Goal: Navigation & Orientation: Find specific page/section

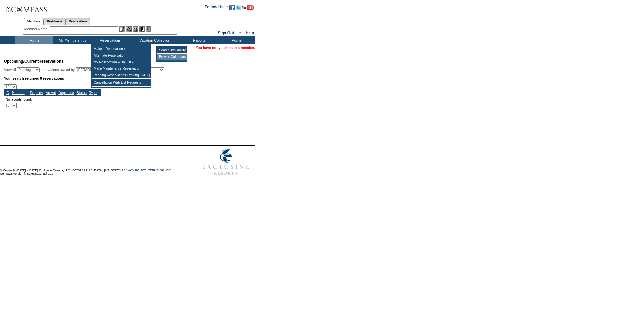
click at [175, 57] on td "Browse Calendars" at bounding box center [171, 57] width 29 height 7
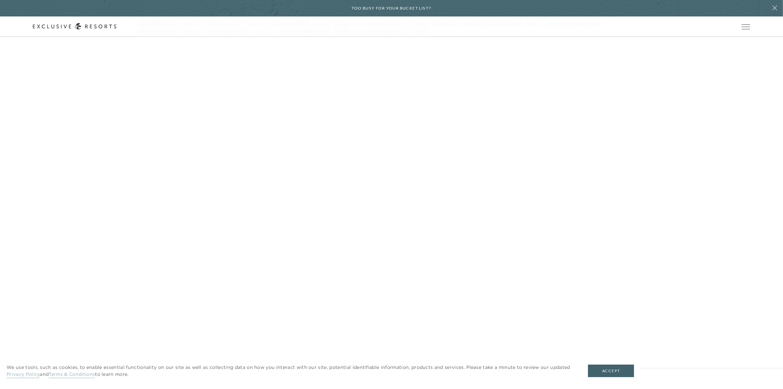
scroll to position [1357, 0]
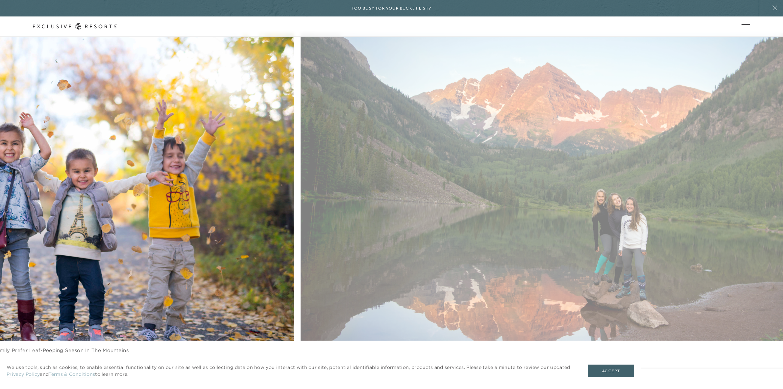
click at [323, 163] on figure "Catch an early morning sunrise for incredible vista views" at bounding box center [550, 200] width 499 height 334
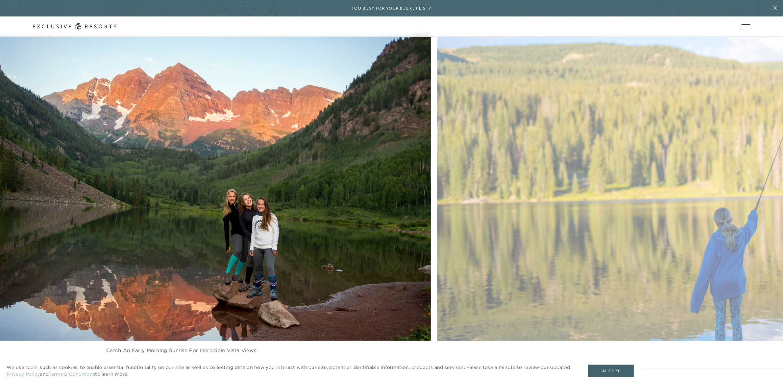
click at [270, 154] on figure "Catch an early morning sunrise for incredible vista views" at bounding box center [181, 200] width 499 height 334
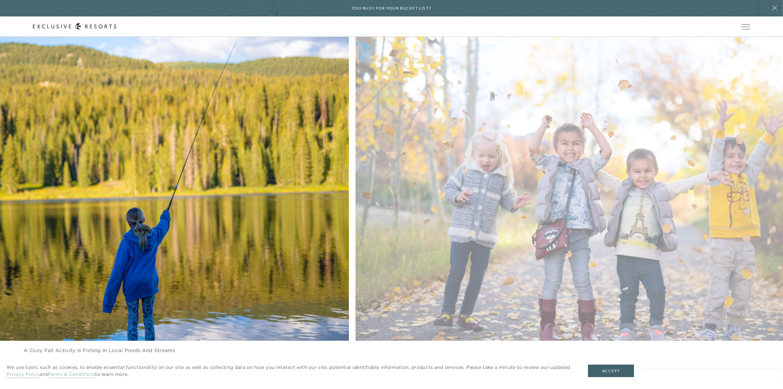
click at [344, 163] on div "A cozy fall activity is fishing in local ponds and streams Mesiats and family p…" at bounding box center [237, 200] width 783 height 334
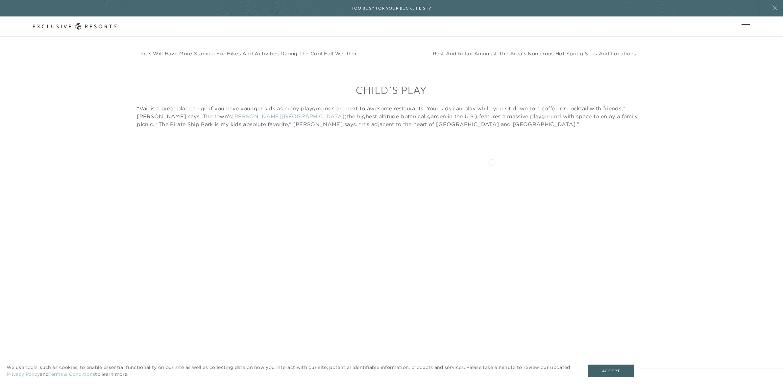
scroll to position [2591, 0]
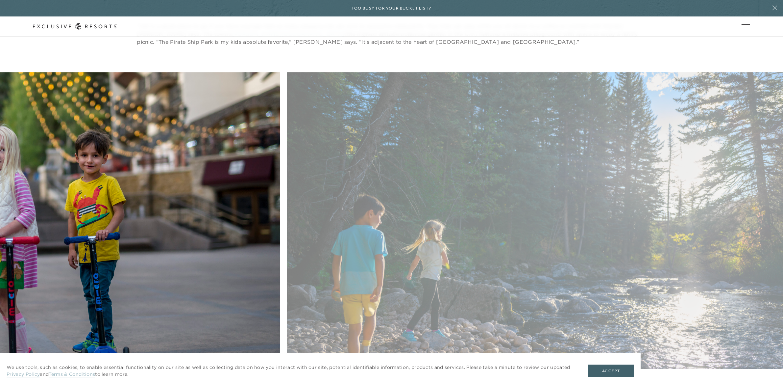
click at [224, 142] on figure "Fun for kids without the crowds" at bounding box center [30, 239] width 499 height 334
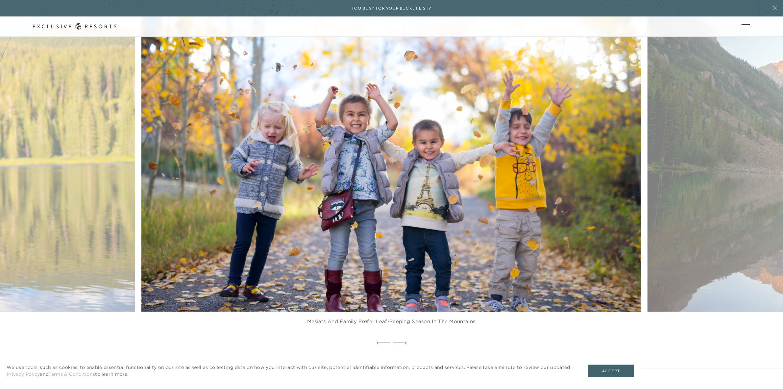
scroll to position [1398, 0]
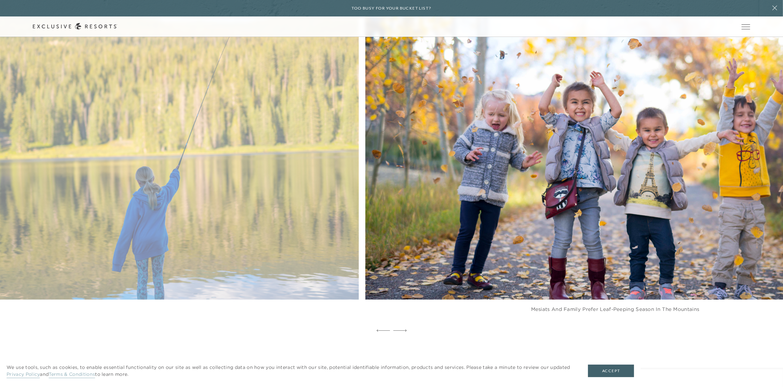
click at [729, 95] on figure "Mesiats and family prefer leaf-peeping season in the mountains" at bounding box center [615, 159] width 499 height 334
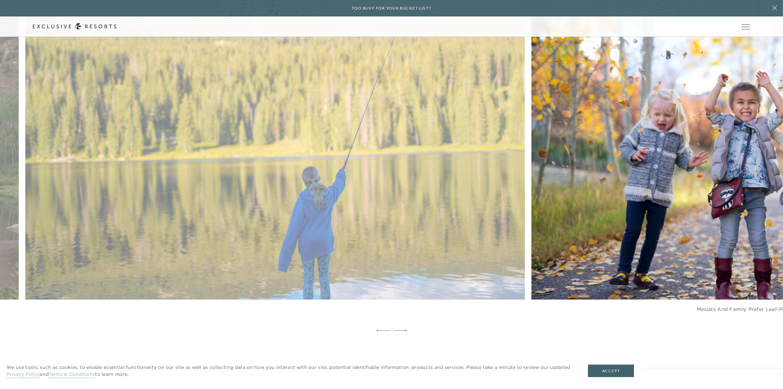
click at [655, 119] on figure "Mesiats and family prefer leaf-peeping season in the mountains" at bounding box center [781, 159] width 499 height 334
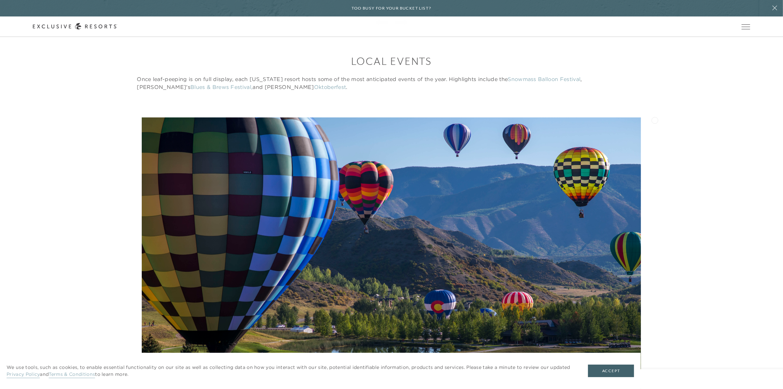
scroll to position [1810, 0]
